Goal: Task Accomplishment & Management: Use online tool/utility

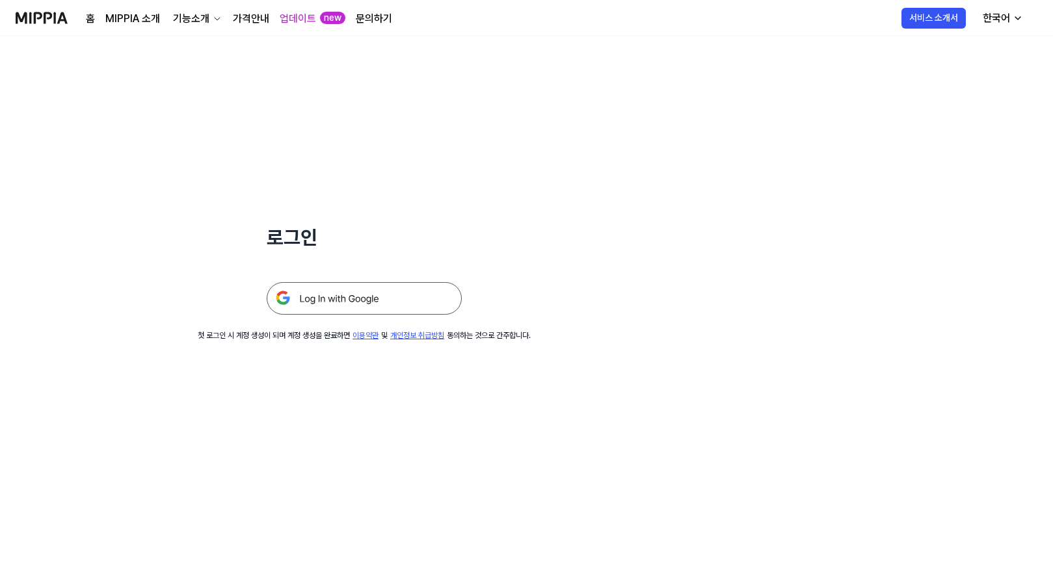
click at [409, 298] on img at bounding box center [364, 298] width 195 height 33
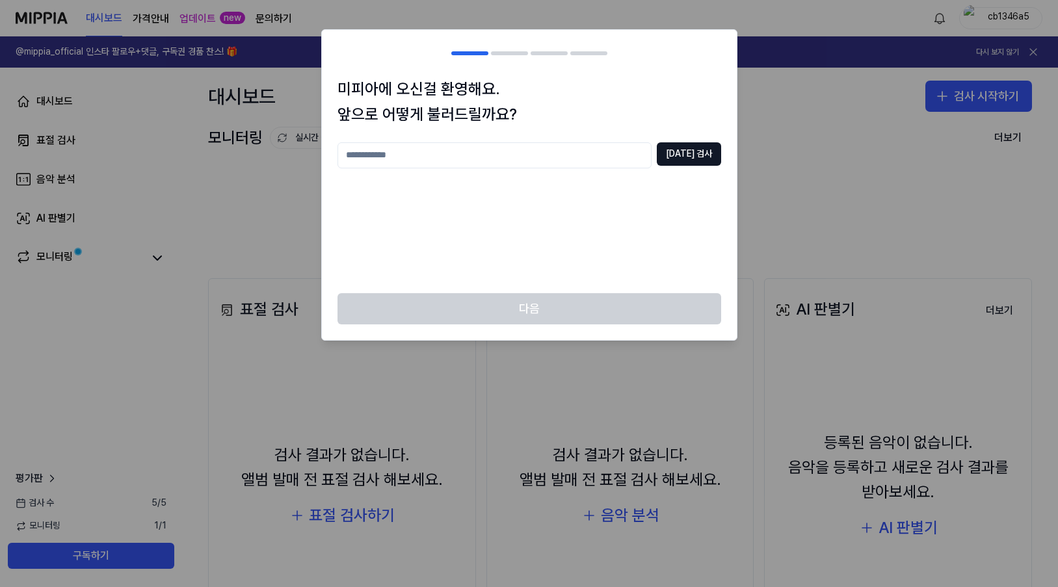
click at [503, 154] on input "text" at bounding box center [495, 155] width 314 height 26
type input "***"
click at [695, 155] on button "[DATE] 검사" at bounding box center [689, 153] width 64 height 23
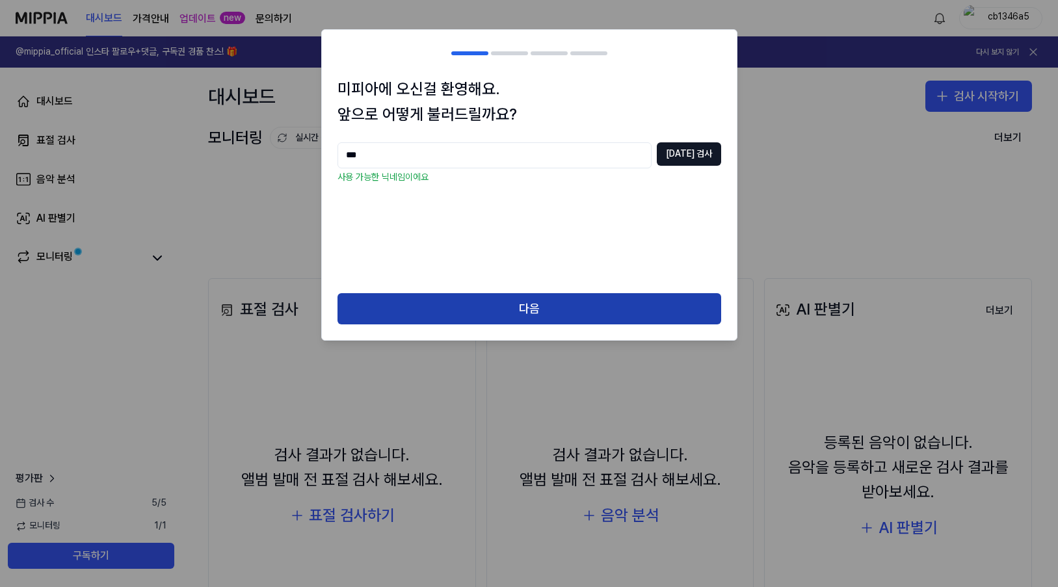
click at [520, 312] on button "다음" at bounding box center [530, 308] width 384 height 31
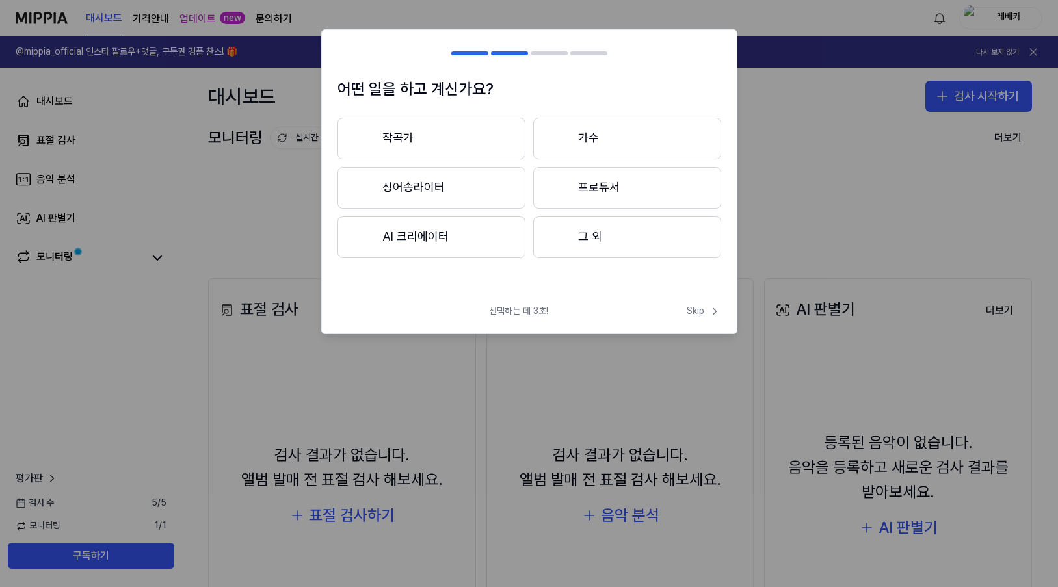
click at [477, 141] on button "작곡가" at bounding box center [432, 139] width 188 height 42
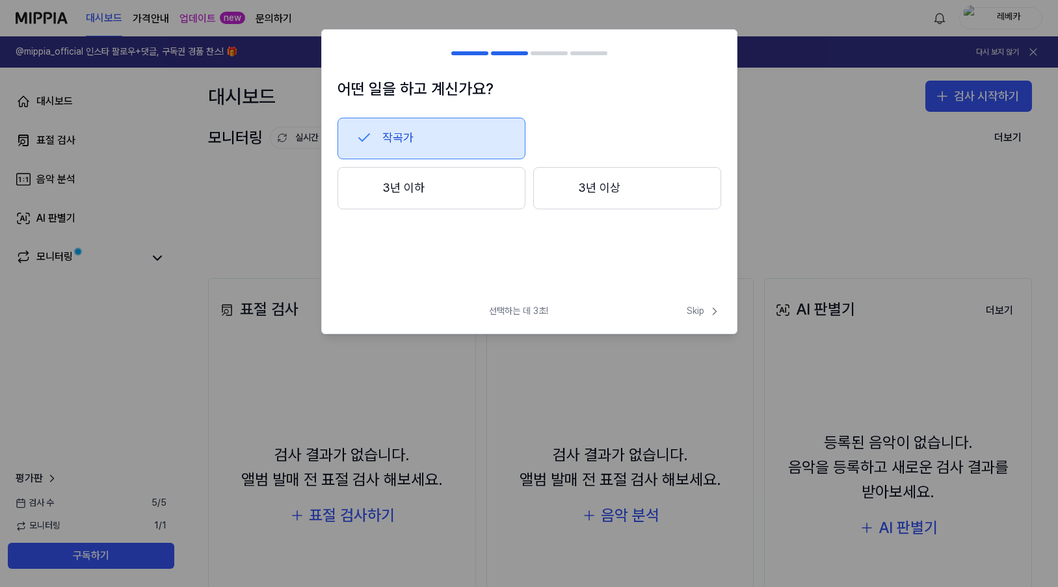
click at [615, 192] on button "3년 이상" at bounding box center [627, 188] width 188 height 43
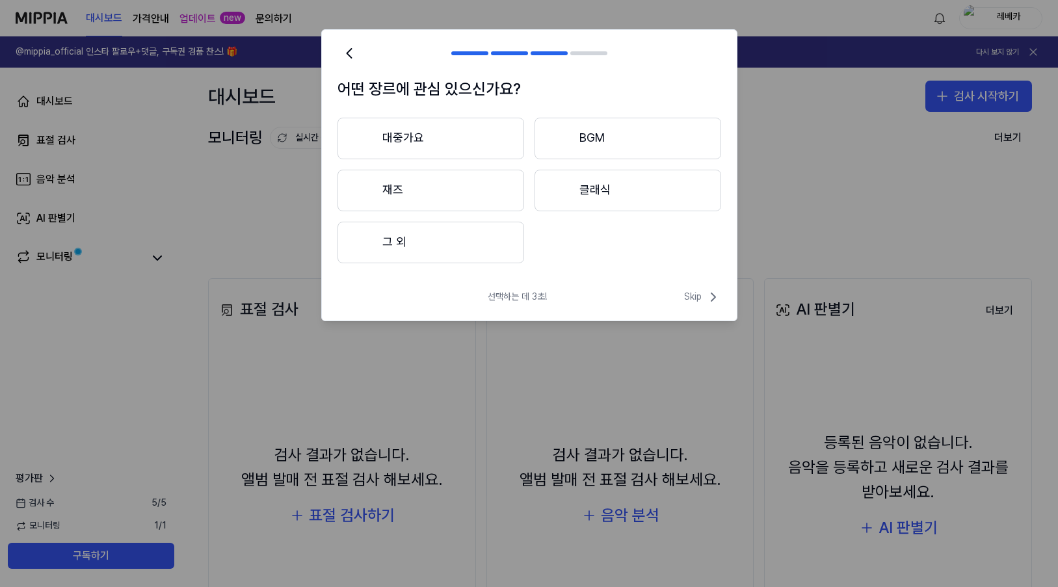
click at [486, 145] on button "대중가요" at bounding box center [431, 139] width 187 height 42
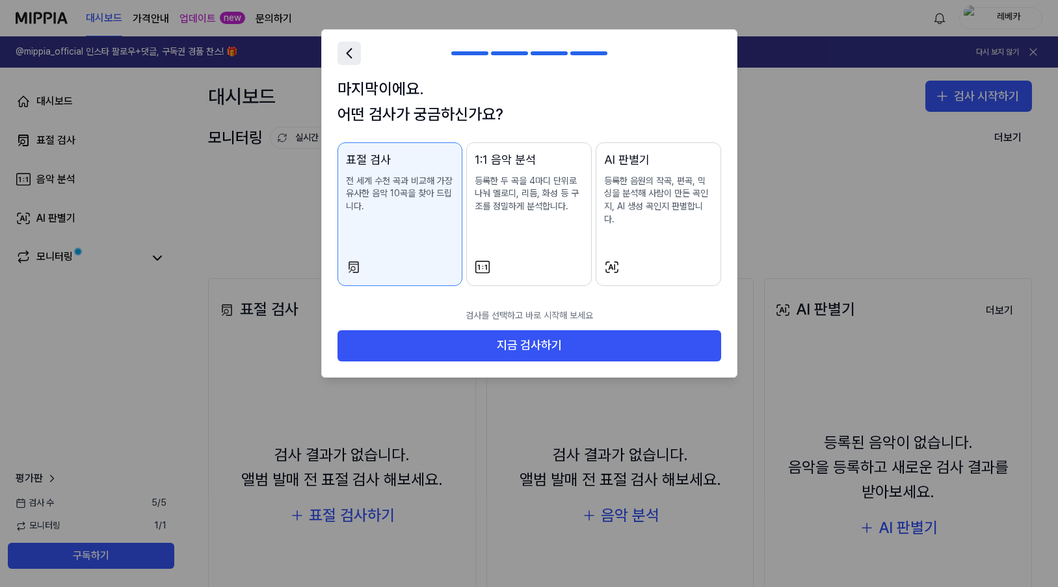
click at [347, 55] on icon at bounding box center [349, 53] width 5 height 9
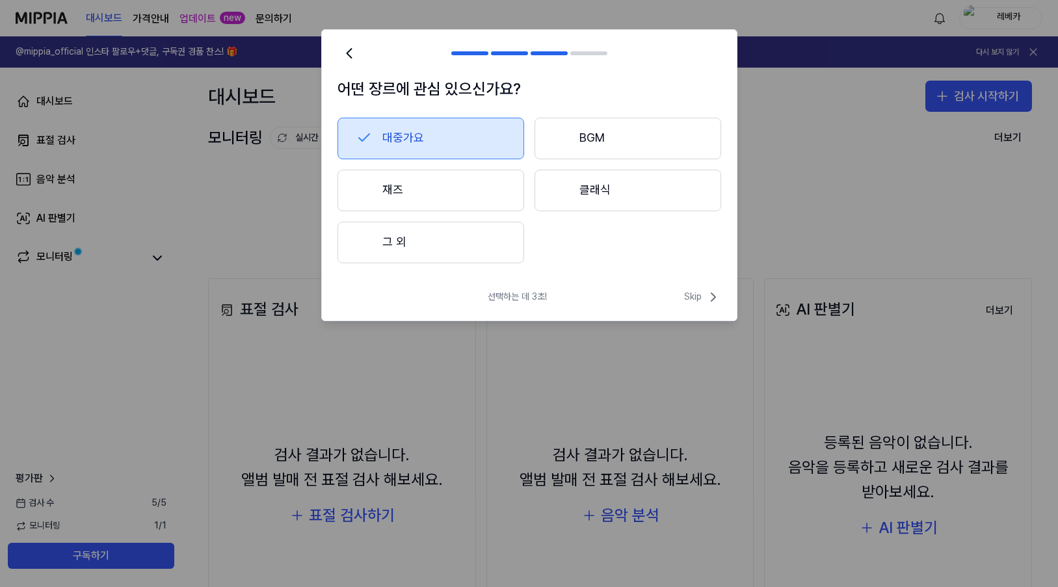
click at [460, 142] on button "대중가요" at bounding box center [431, 139] width 187 height 42
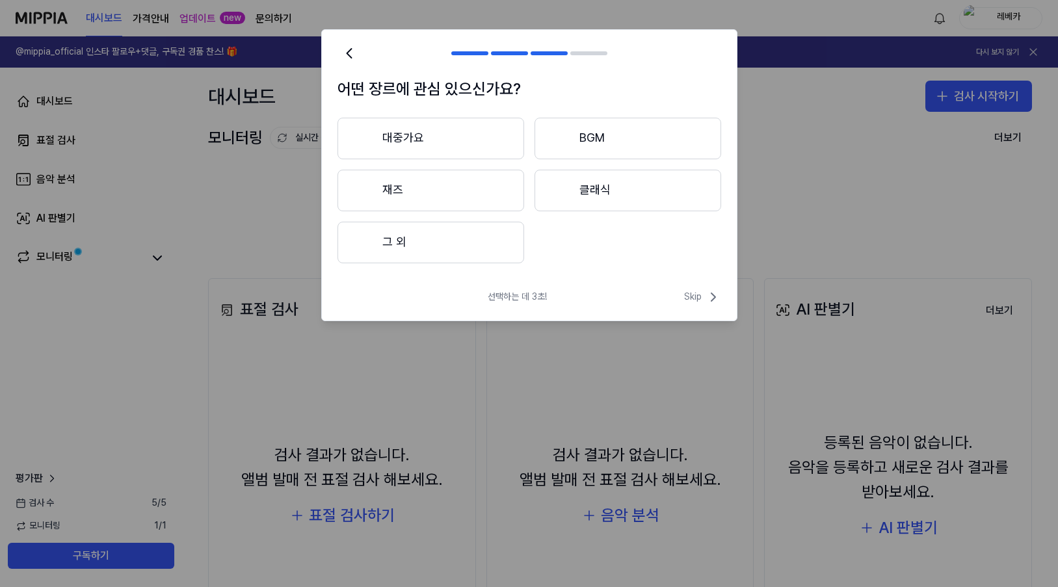
click at [460, 142] on button "대중가요" at bounding box center [431, 139] width 187 height 42
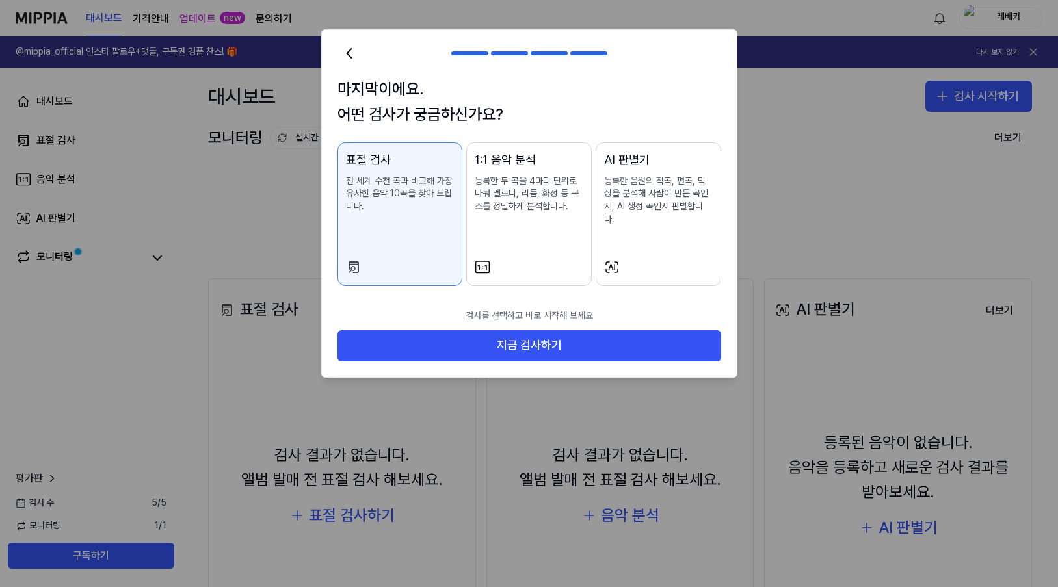
click at [552, 211] on p "등록한 두 곡을 4마디 단위로 나눠 멜로디, 리듬, 화성 등 구조를 정밀하게 분석합니다." at bounding box center [529, 194] width 109 height 38
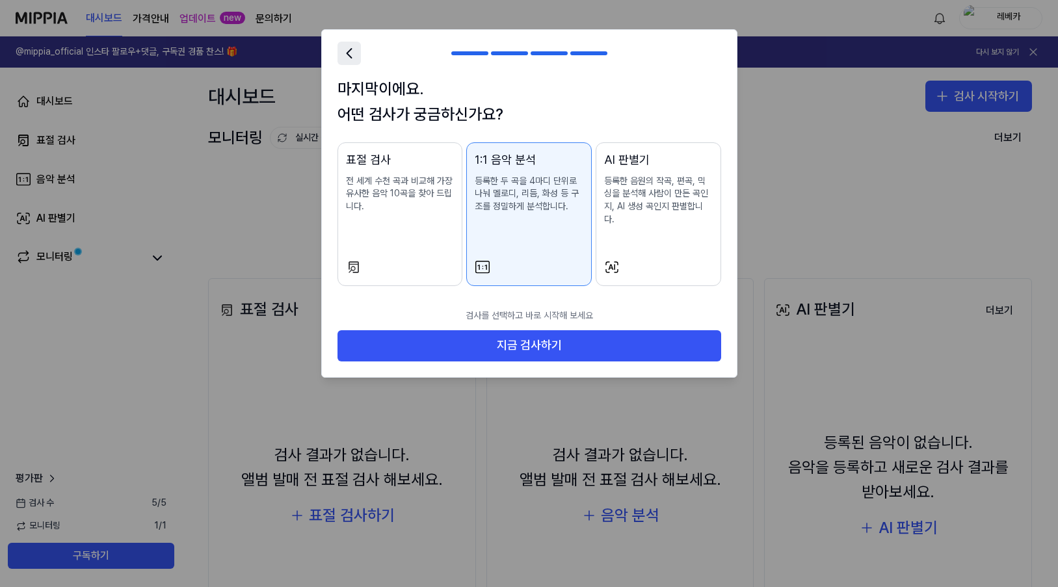
click at [348, 50] on icon at bounding box center [349, 53] width 18 height 18
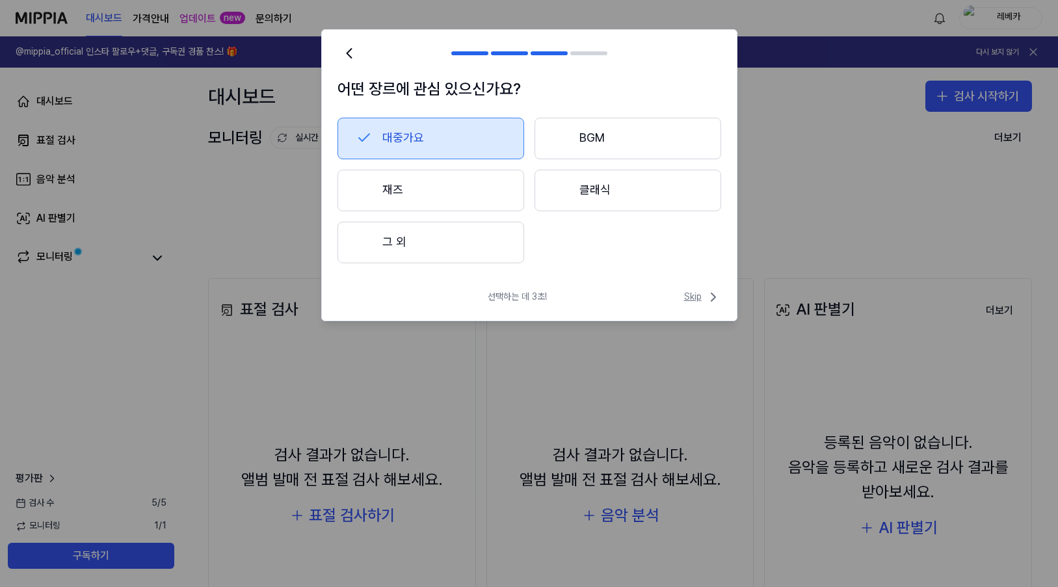
click at [687, 301] on span "Skip" at bounding box center [702, 297] width 37 height 16
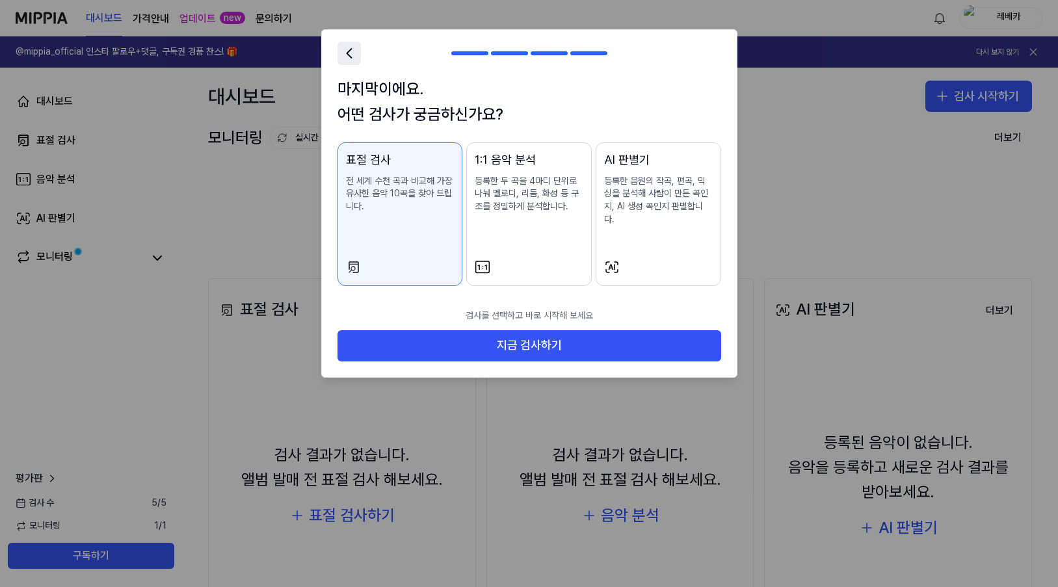
click at [348, 59] on icon at bounding box center [349, 53] width 18 height 18
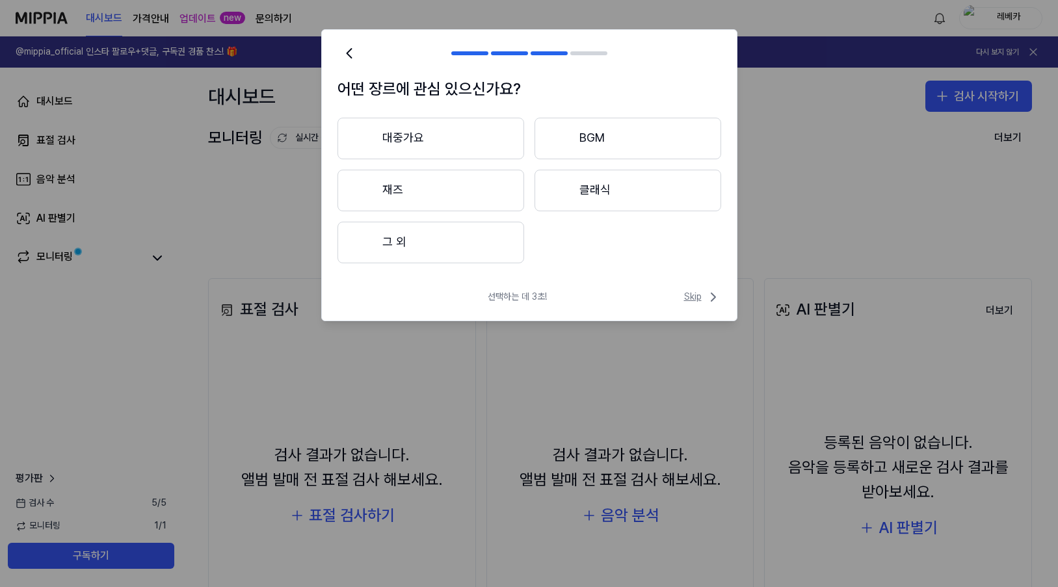
click at [695, 297] on span "Skip" at bounding box center [702, 297] width 37 height 16
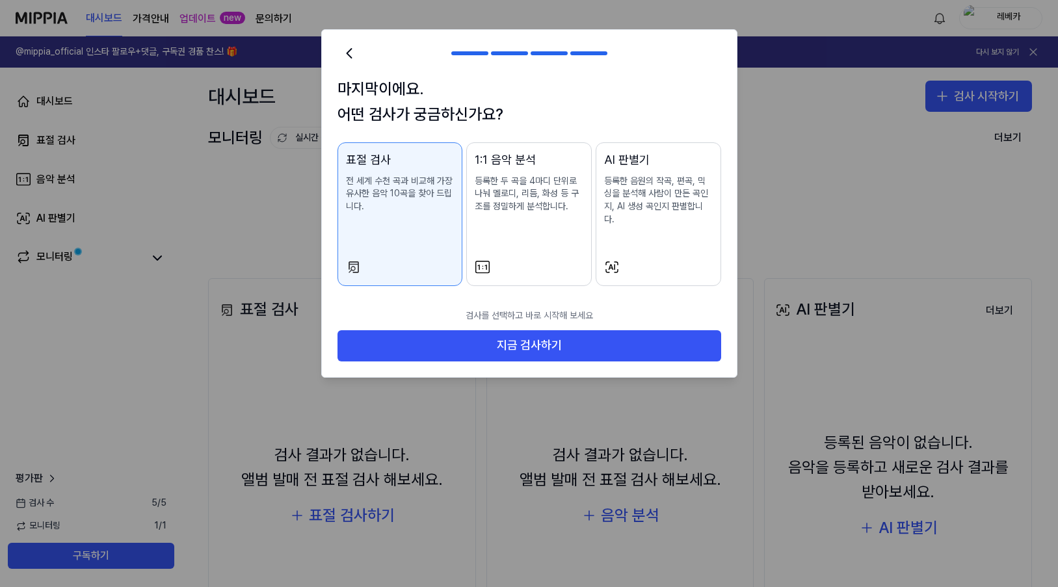
click at [856, 205] on div at bounding box center [529, 293] width 1058 height 587
click at [536, 223] on div "1:1 음악 분석 등록한 두 곡을 4마디 단위로 나눠 멜로디, 리듬, 화성 등 구조를 정밀하게 분석합니다." at bounding box center [529, 195] width 109 height 88
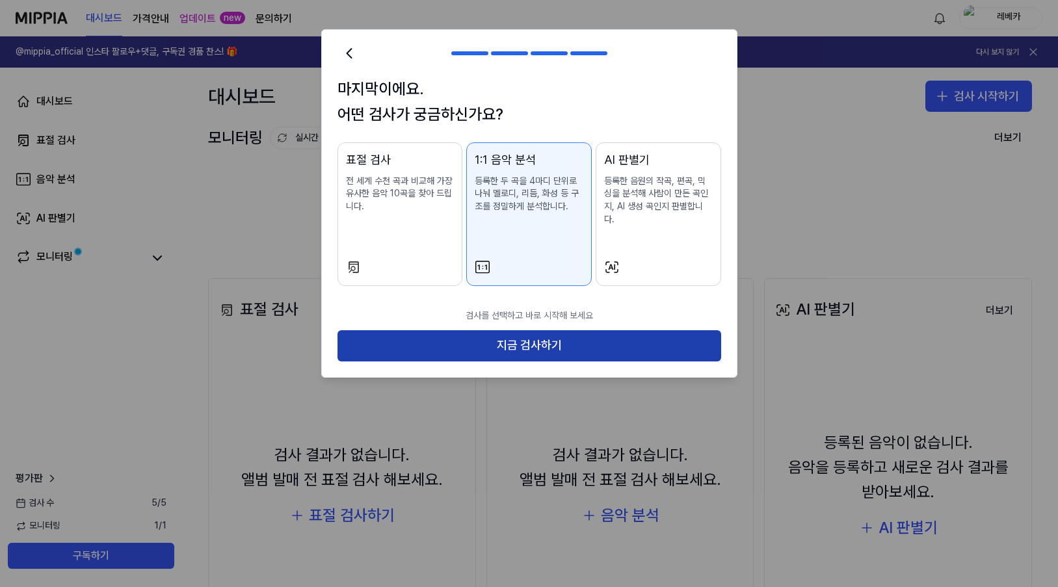
click at [537, 333] on button "지금 검사하기" at bounding box center [530, 345] width 384 height 31
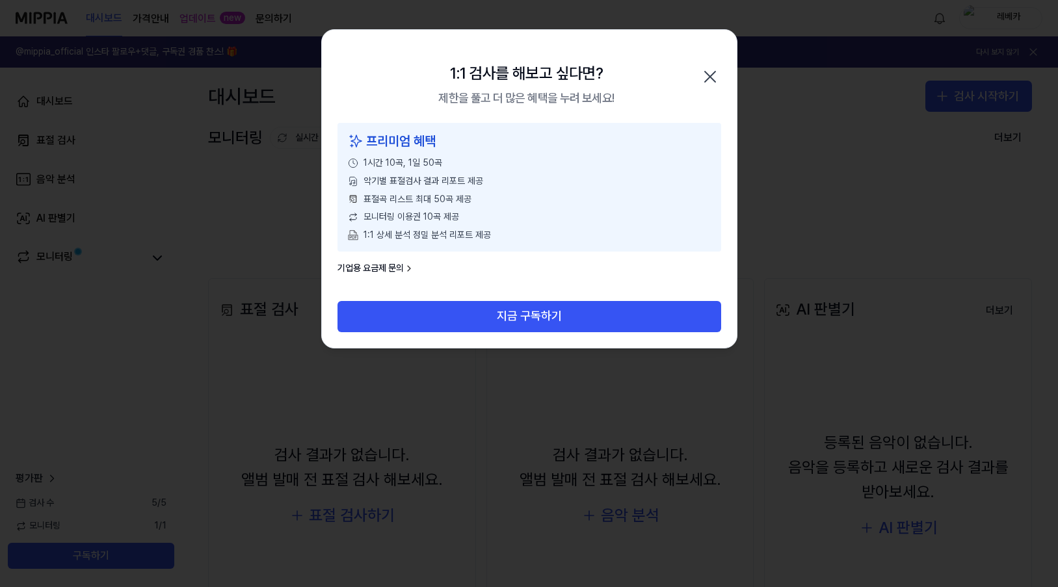
click at [710, 75] on icon "button" at bounding box center [710, 77] width 10 height 10
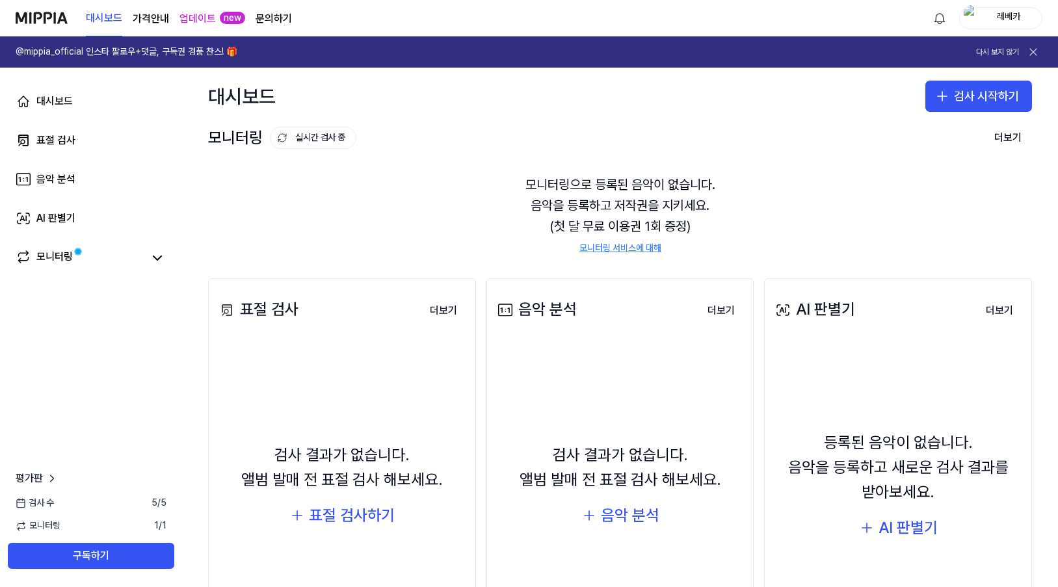
click at [989, 16] on div "레베카" at bounding box center [1009, 17] width 51 height 14
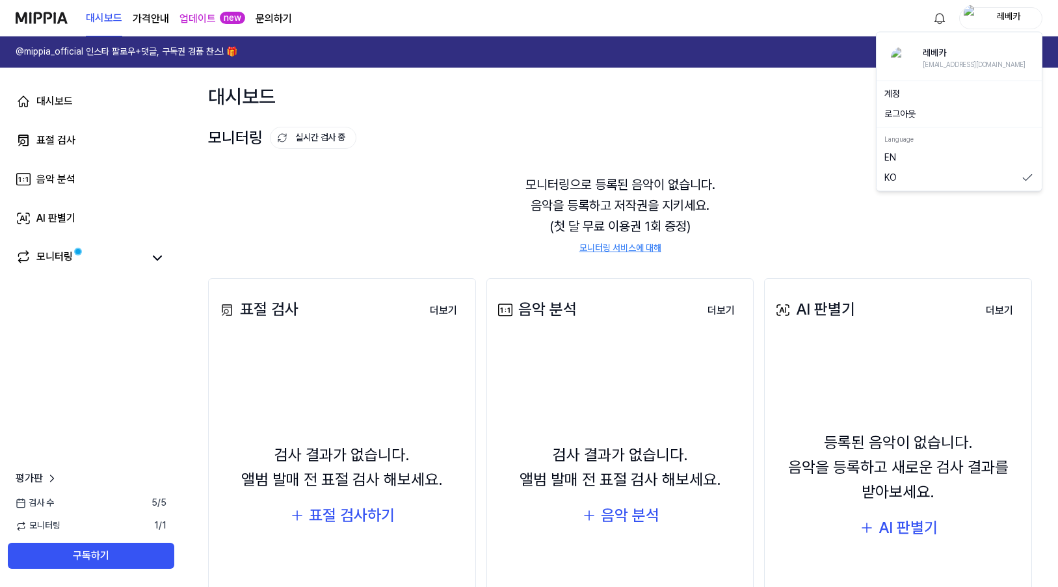
click at [909, 93] on link "계정" at bounding box center [960, 93] width 150 height 13
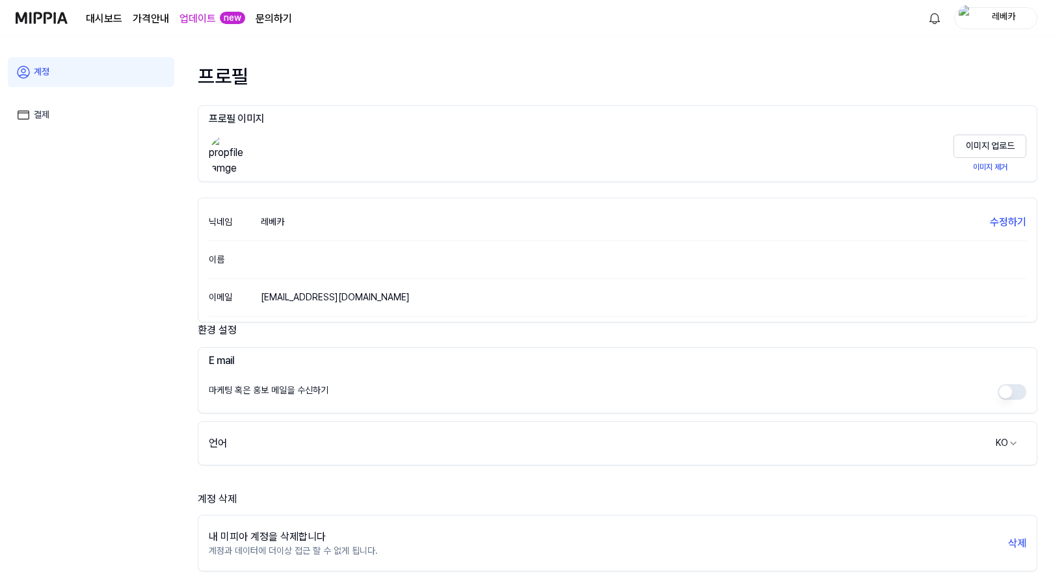
click at [343, 302] on div "[EMAIL_ADDRESS][DOMAIN_NAME]" at bounding box center [335, 297] width 149 height 13
